Goal: Information Seeking & Learning: Check status

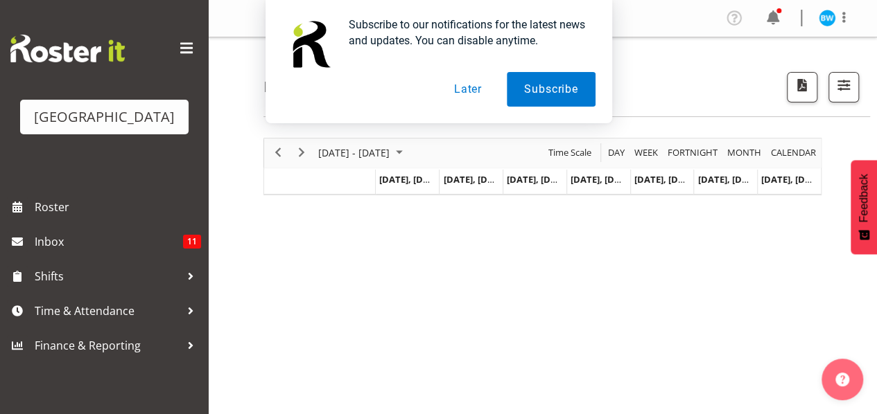
click at [471, 89] on button "Later" at bounding box center [468, 89] width 62 height 35
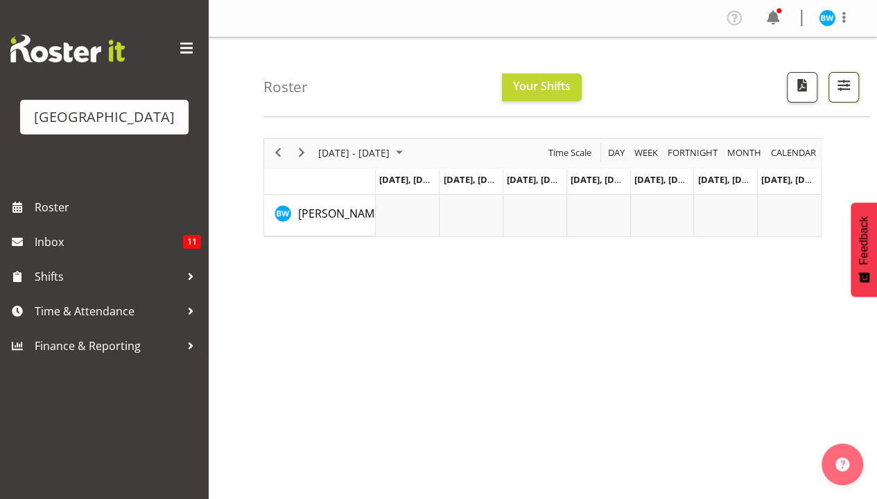
click at [848, 90] on span "button" at bounding box center [843, 85] width 18 height 18
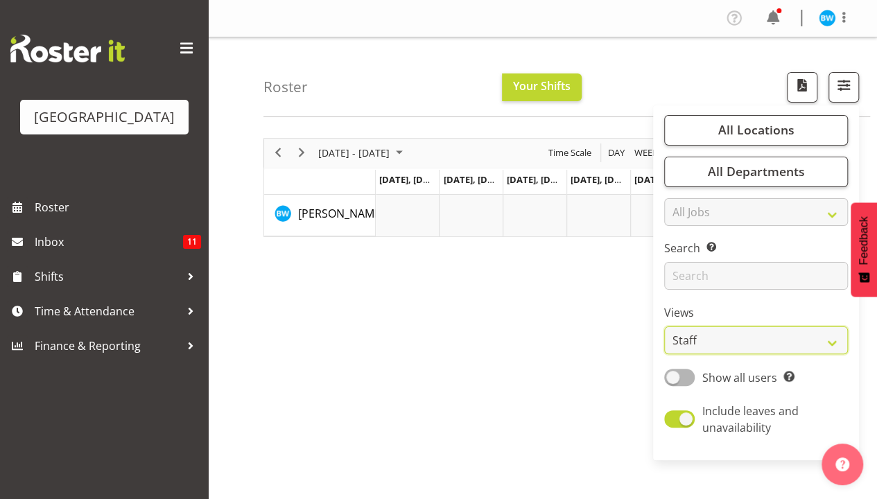
click at [724, 340] on select "Staff Role Shift - Horizontal Shift - Vertical Staff - Location" at bounding box center [756, 340] width 184 height 28
click at [606, 395] on div "July 21 - 27, 2025 Today Day Week Fortnight Month calendar Month Agenda Time Sc…" at bounding box center [569, 404] width 613 height 554
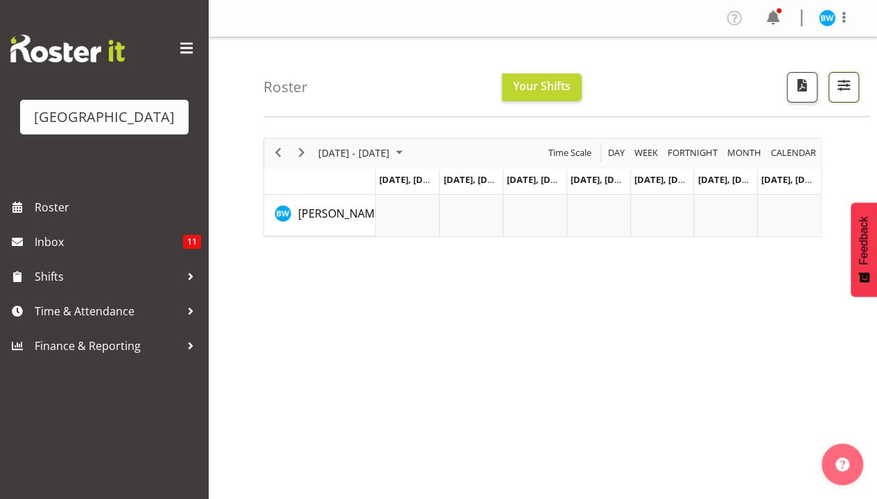
click at [843, 93] on span "button" at bounding box center [843, 85] width 18 height 18
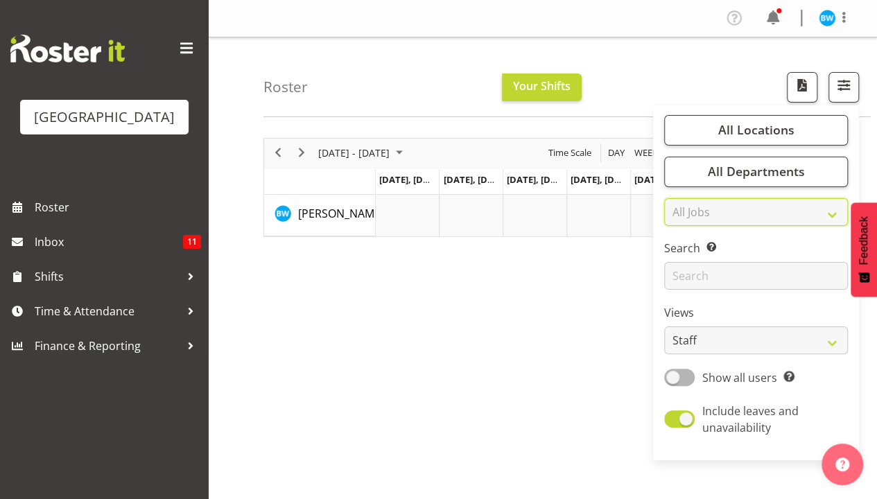
click at [742, 213] on select "All Jobs All Jobs ACSO" at bounding box center [756, 212] width 184 height 28
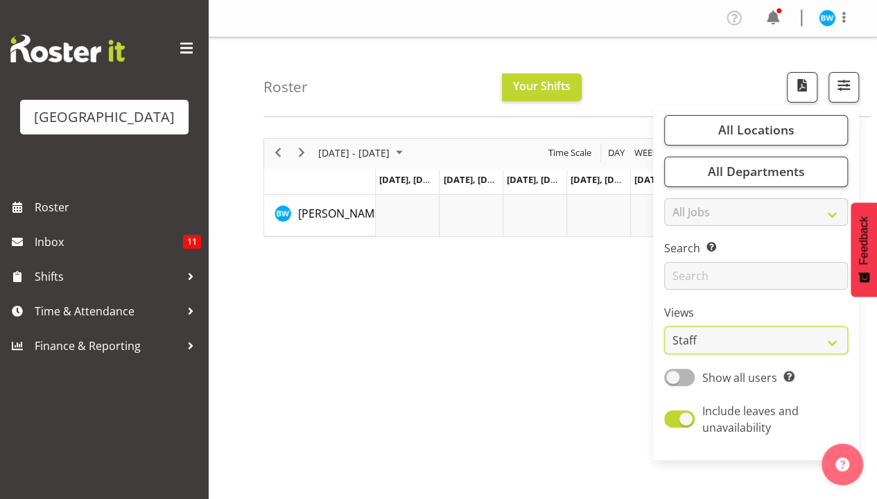
click at [712, 326] on select "Staff Role Shift - Horizontal Shift - Vertical Staff - Location" at bounding box center [756, 340] width 184 height 28
click at [516, 341] on div "July 21 - 27, 2025 Today Day Week Fortnight Month calendar Month Agenda Time Sc…" at bounding box center [569, 404] width 613 height 554
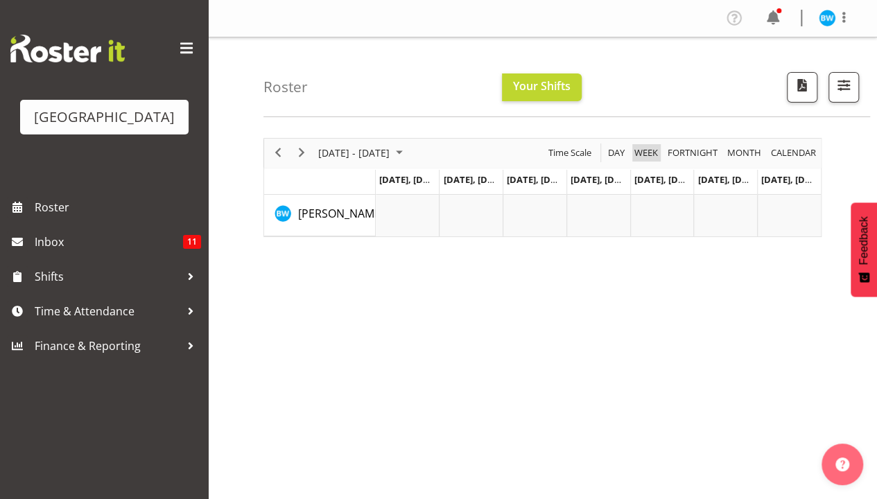
click at [644, 154] on span "Week" at bounding box center [646, 152] width 26 height 17
click at [577, 152] on span "Time Scale" at bounding box center [570, 152] width 46 height 17
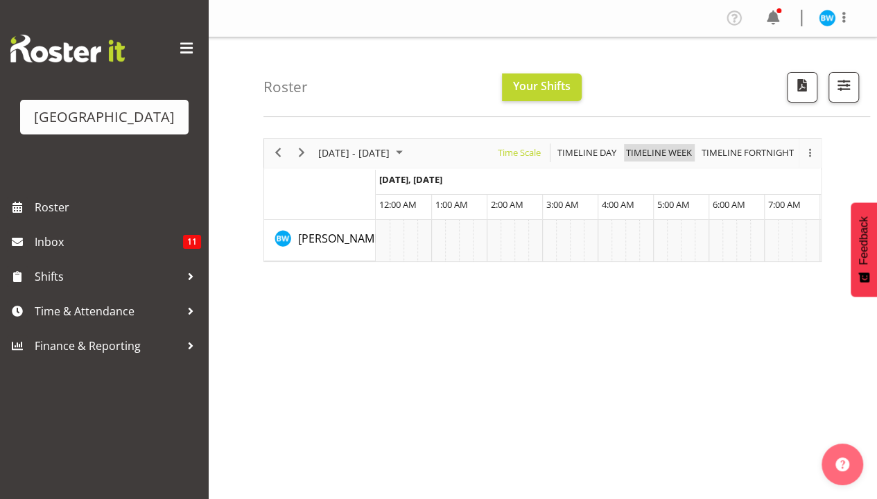
click at [678, 155] on span "Timeline Week" at bounding box center [658, 152] width 69 height 17
click at [664, 157] on span "Timeline Week" at bounding box center [658, 152] width 69 height 17
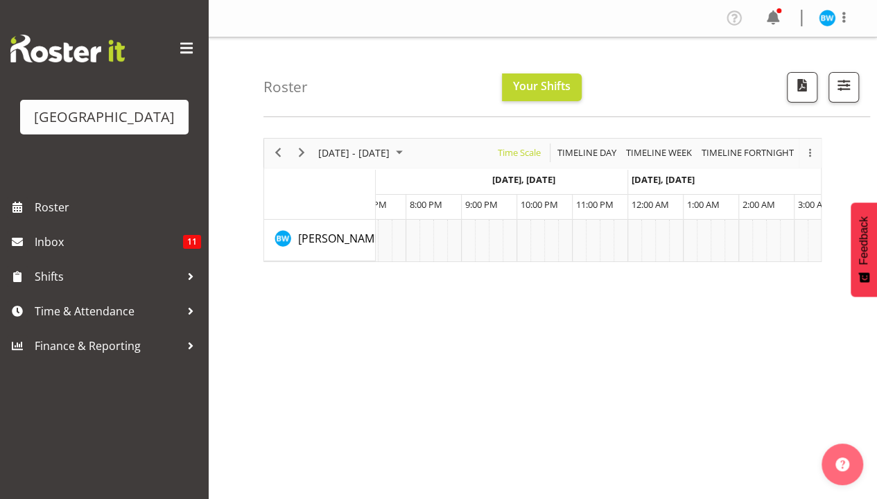
scroll to position [0, 7864]
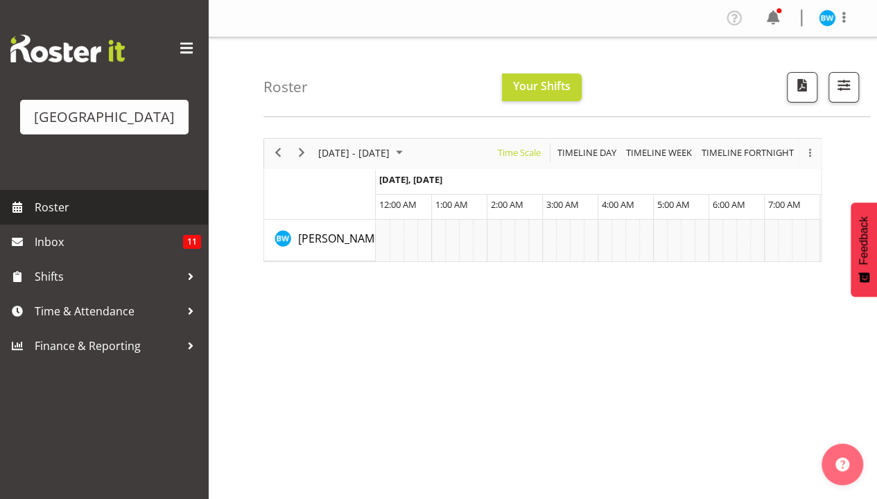
click at [87, 208] on span "Roster" at bounding box center [118, 207] width 166 height 21
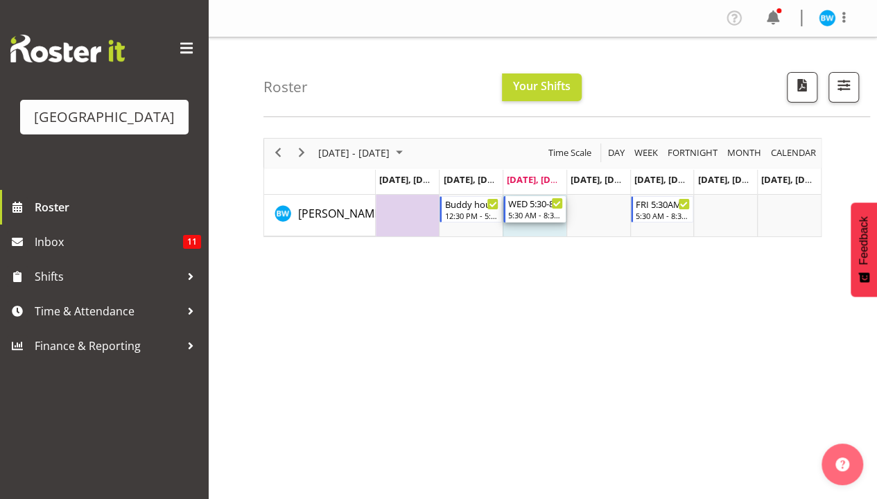
click at [539, 218] on div "5:30 AM - 8:30 AM" at bounding box center [535, 214] width 55 height 11
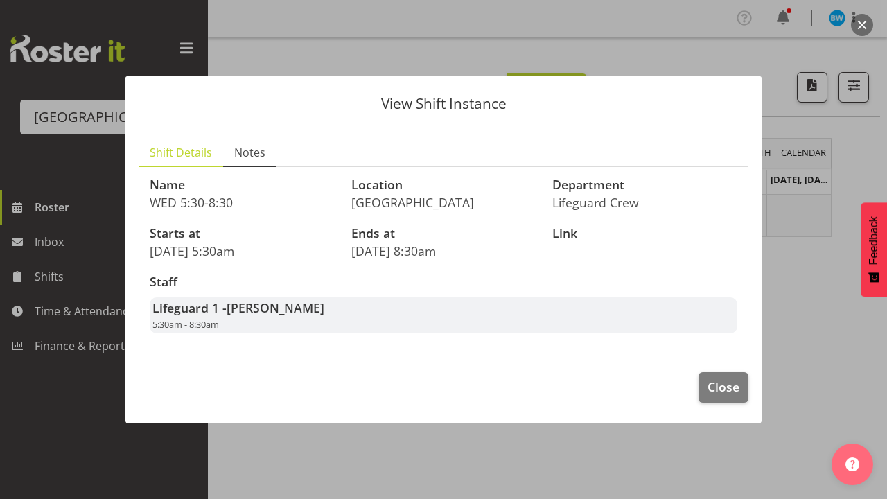
click at [244, 151] on span "Notes" at bounding box center [249, 152] width 31 height 17
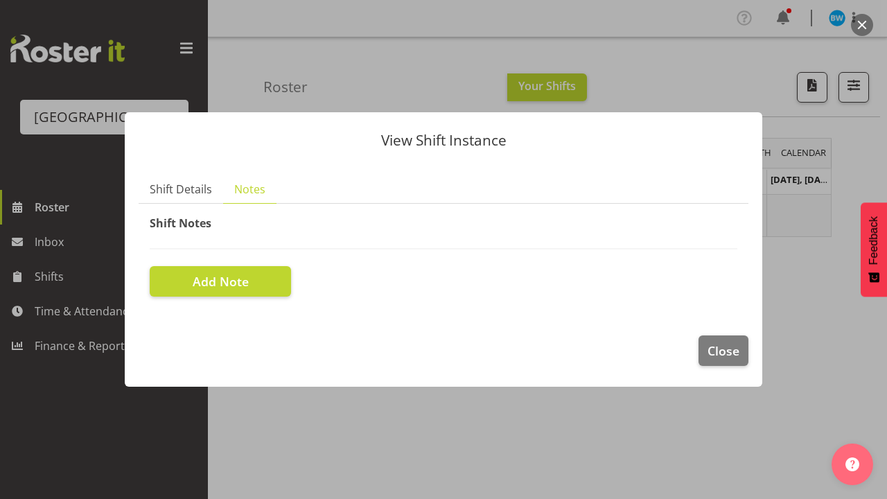
click at [333, 61] on div at bounding box center [443, 249] width 887 height 499
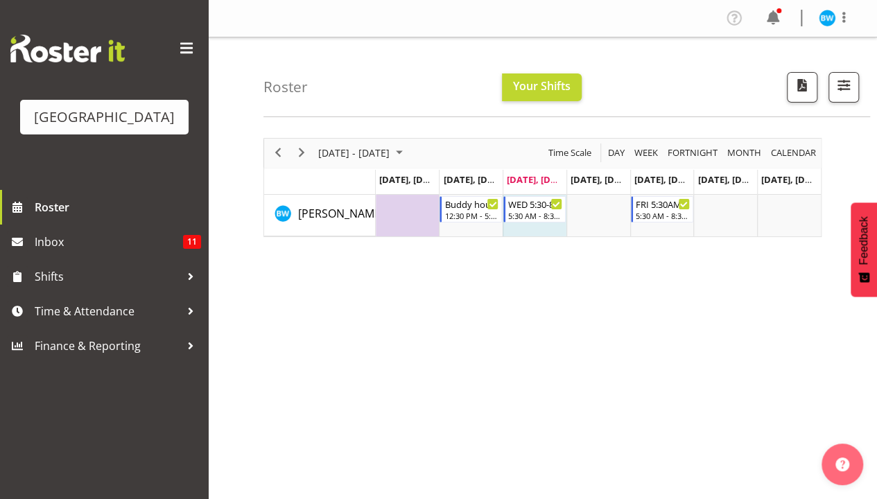
click at [536, 179] on span "Sep 24, Wednesday" at bounding box center [538, 179] width 63 height 12
click at [732, 152] on span "Month" at bounding box center [743, 152] width 37 height 17
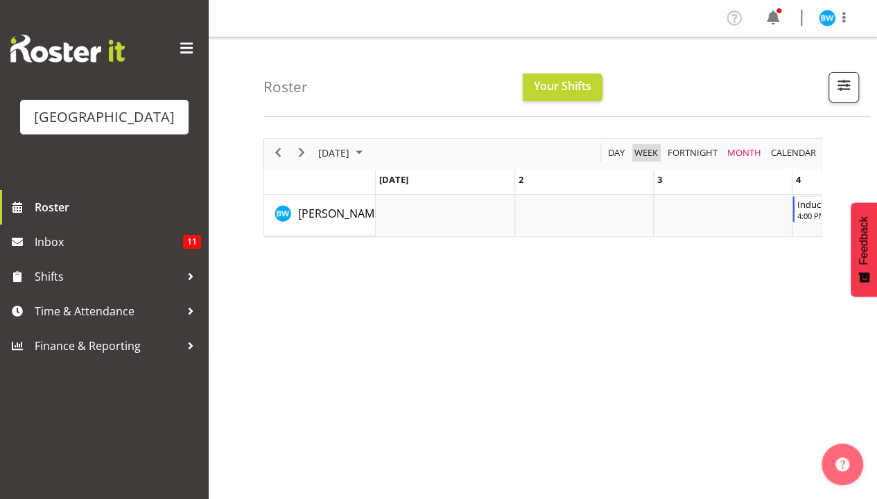
click at [642, 152] on span "Week" at bounding box center [646, 152] width 26 height 17
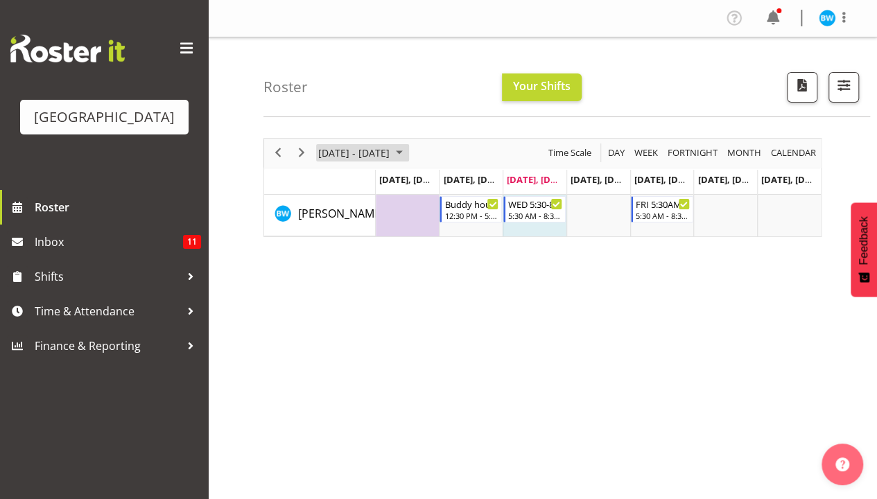
click at [407, 150] on span "September 2025" at bounding box center [399, 152] width 17 height 17
click at [626, 337] on div "September 22 - 28, 2025 Today Day Week Fortnight Month calendar Month Agenda Ti…" at bounding box center [569, 404] width 613 height 554
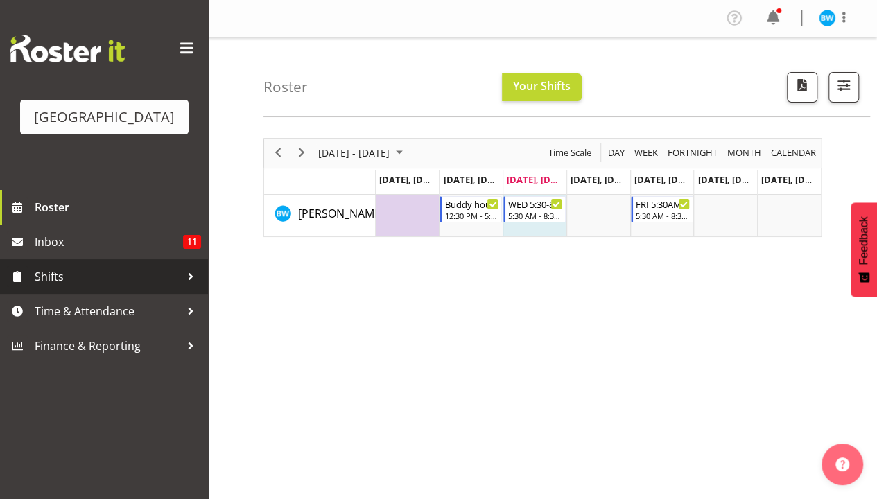
click at [126, 284] on span "Shifts" at bounding box center [108, 276] width 146 height 21
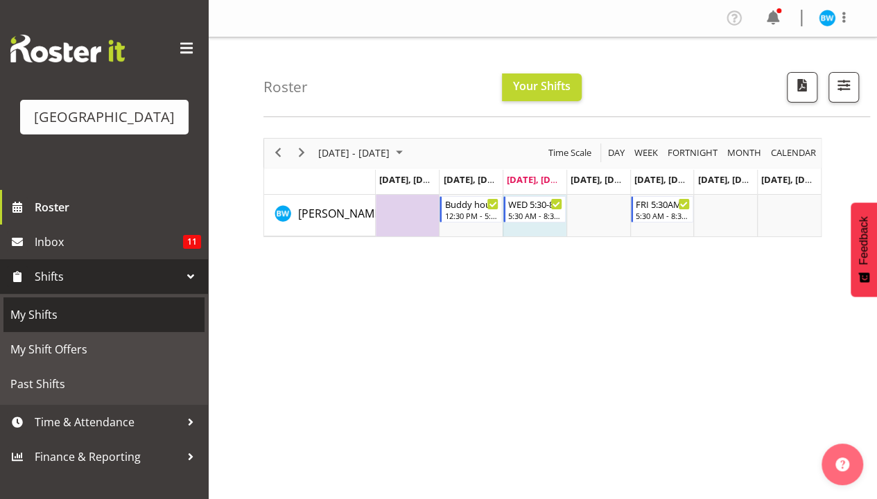
click at [164, 326] on link "My Shifts" at bounding box center [103, 314] width 201 height 35
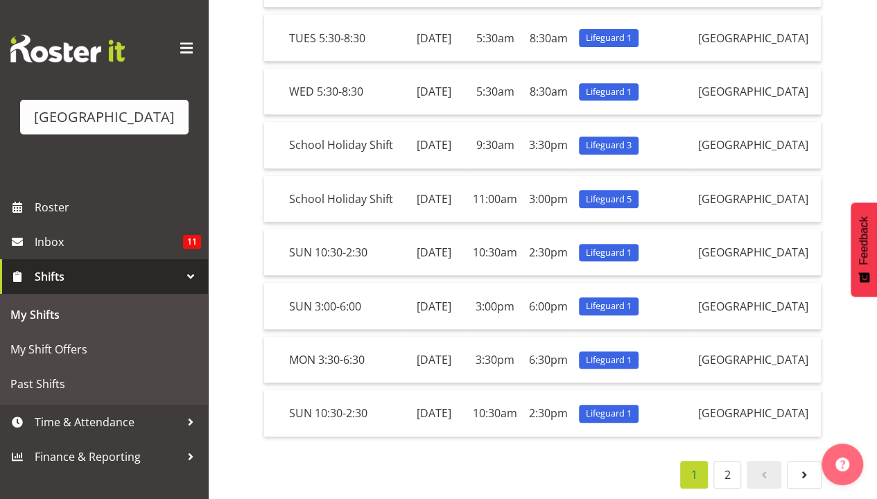
scroll to position [417, 0]
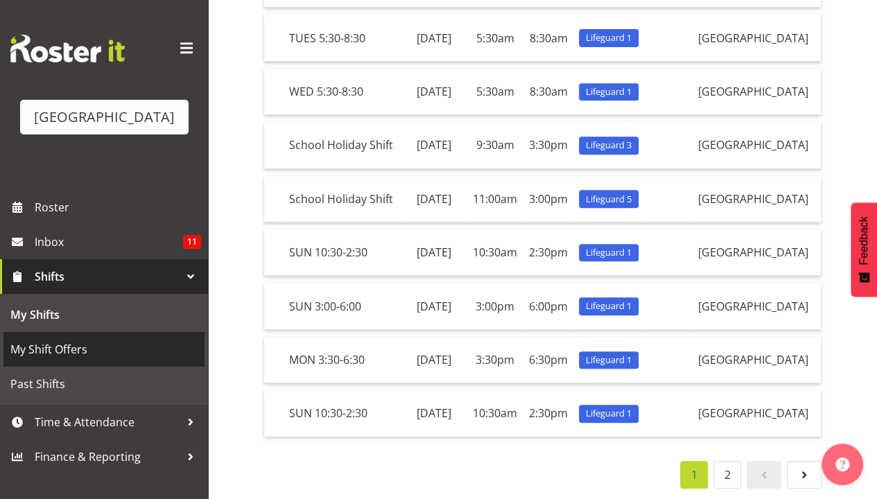
click at [79, 357] on span "My Shift Offers" at bounding box center [103, 349] width 187 height 21
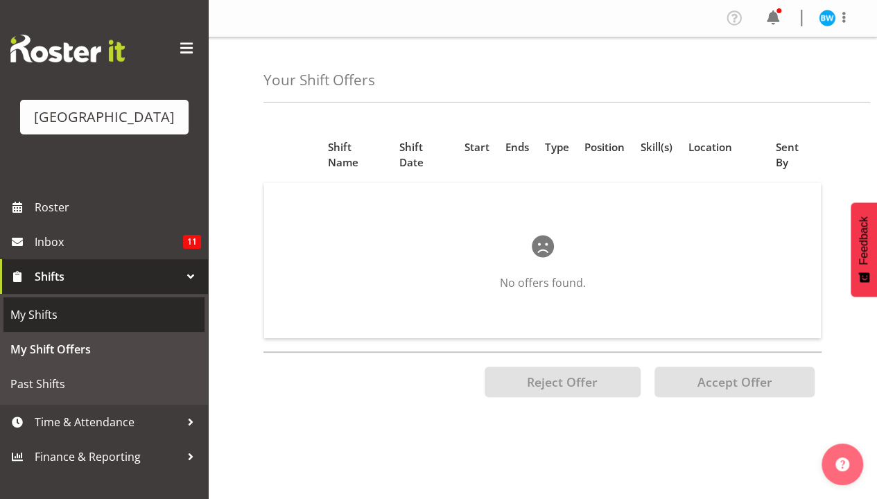
click at [68, 326] on link "My Shifts" at bounding box center [103, 314] width 201 height 35
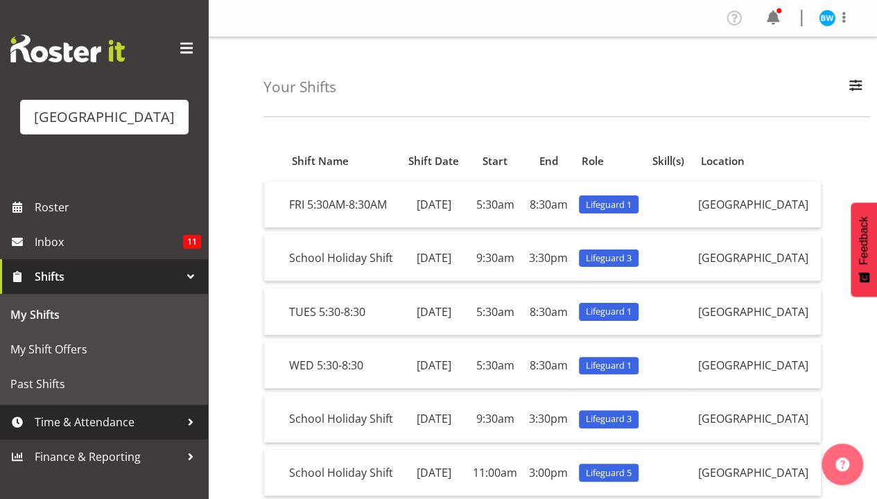
click at [65, 420] on span "Time & Attendance" at bounding box center [108, 422] width 146 height 21
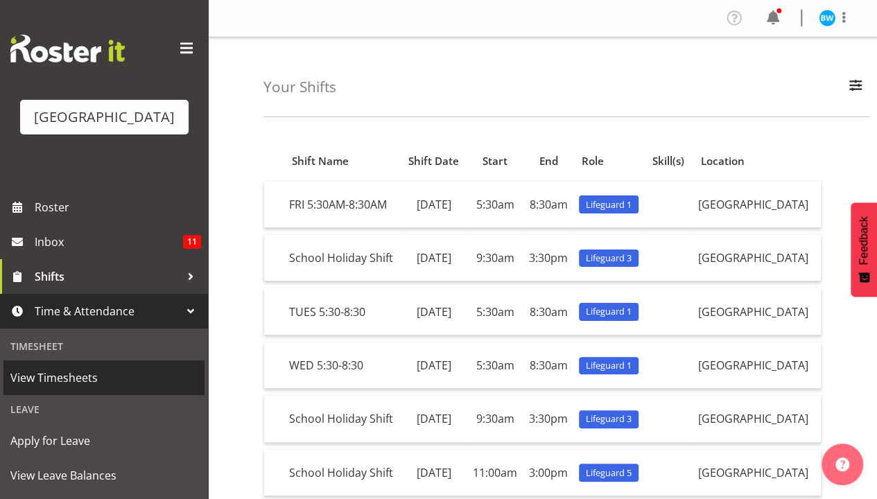
click at [157, 380] on span "View Timesheets" at bounding box center [103, 377] width 187 height 21
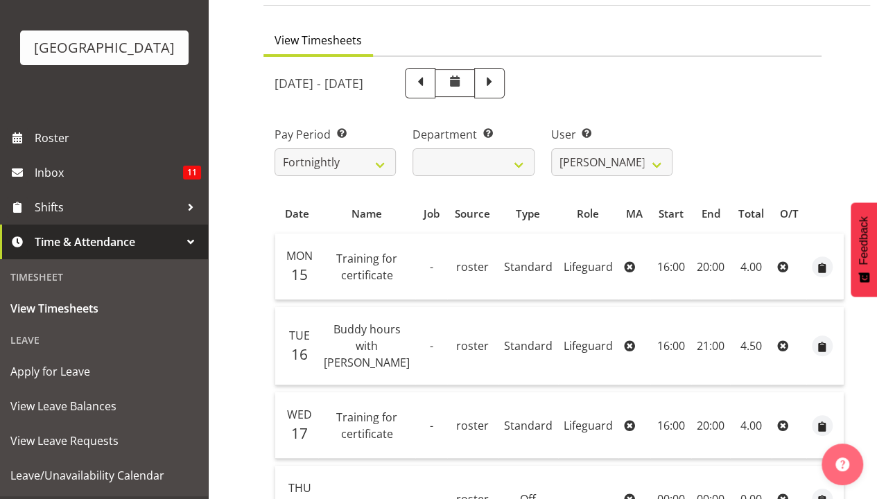
scroll to position [97, 0]
click at [429, 80] on span at bounding box center [420, 82] width 18 height 18
select select
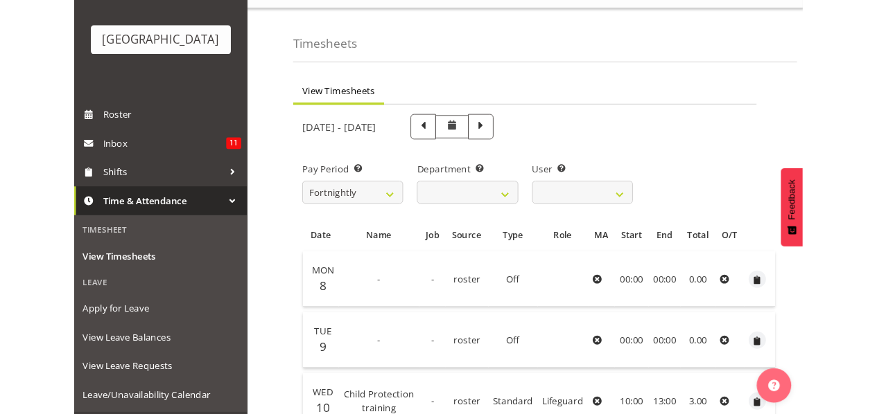
scroll to position [0, 0]
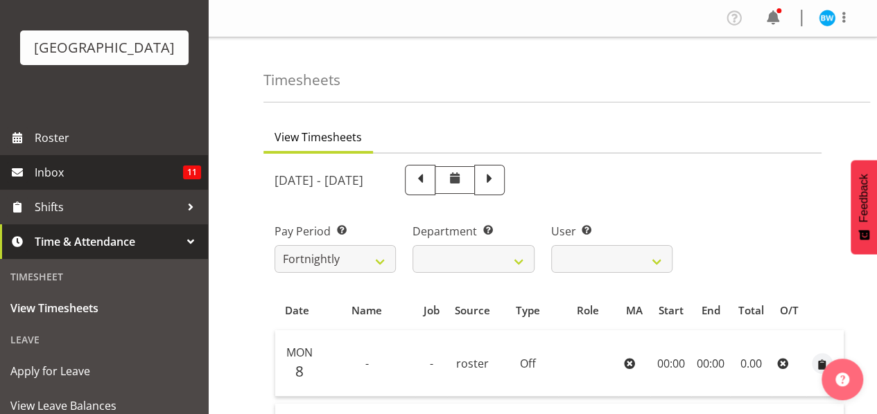
click at [112, 165] on span "Inbox" at bounding box center [109, 172] width 148 height 21
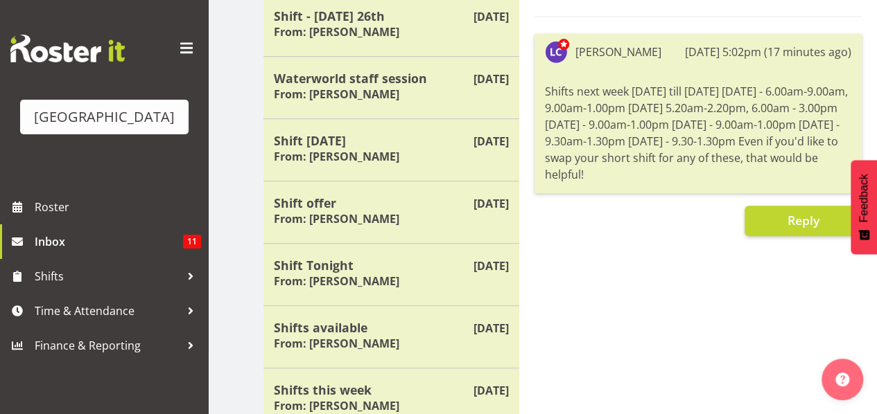
scroll to position [258, 0]
click at [438, 103] on div "Sep 23rd Waterworld staff session From: Laurie Cook" at bounding box center [391, 86] width 256 height 62
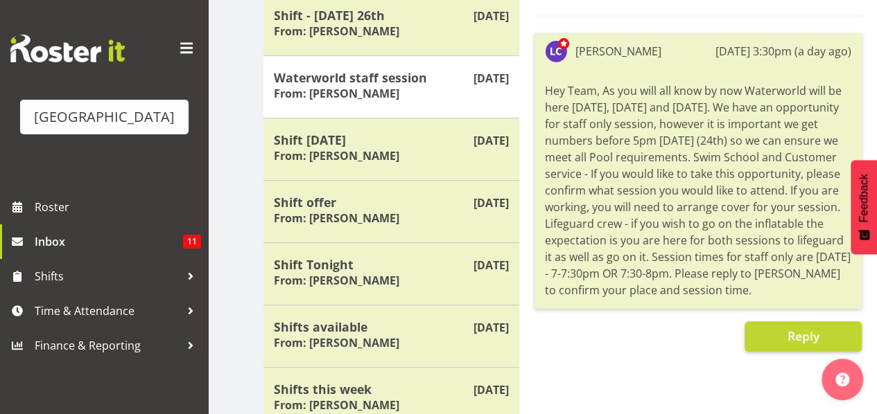
click at [409, 42] on div "Sep 24th Shift - Friday 26th From: Laurie Cook" at bounding box center [391, 24] width 256 height 62
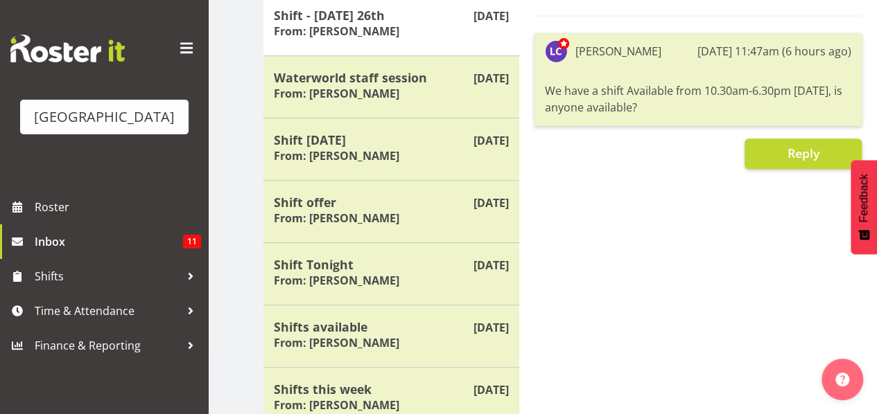
click at [412, 137] on h5 "Shift tomorrow" at bounding box center [391, 139] width 235 height 15
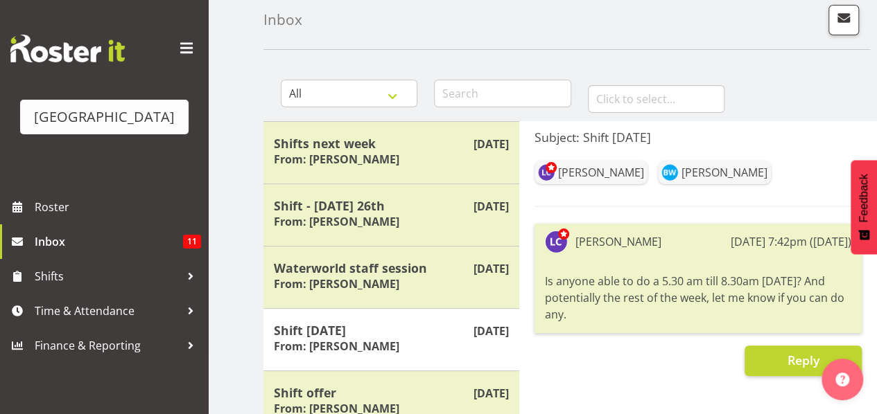
scroll to position [0, 0]
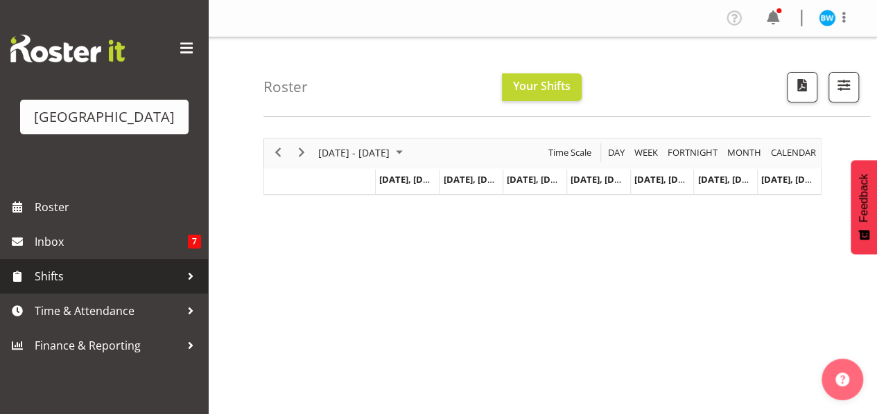
click at [163, 276] on span "Shifts" at bounding box center [108, 276] width 146 height 21
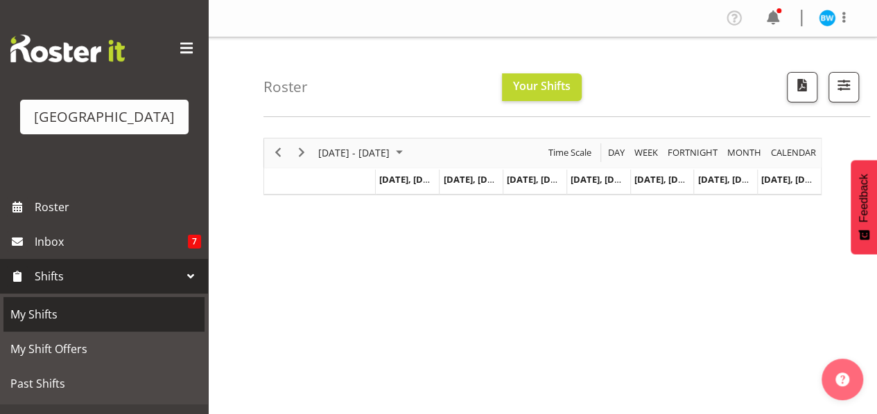
click at [112, 317] on span "My Shifts" at bounding box center [103, 314] width 187 height 21
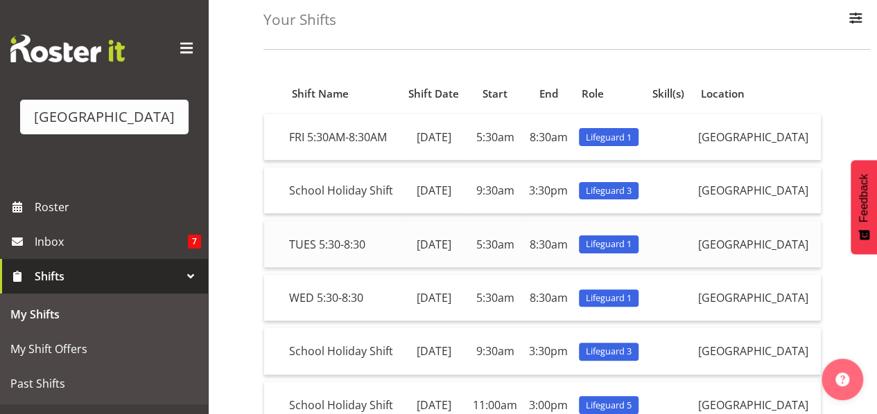
scroll to position [107, 0]
